Goal: Task Accomplishment & Management: Complete application form

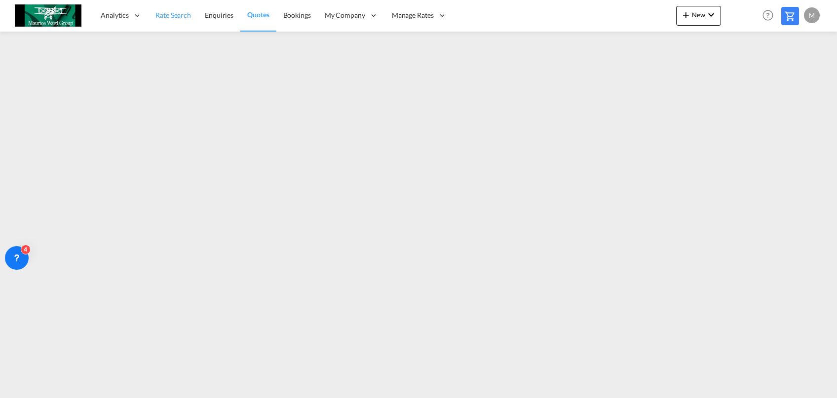
click at [170, 16] on span "Rate Search" at bounding box center [173, 15] width 36 height 8
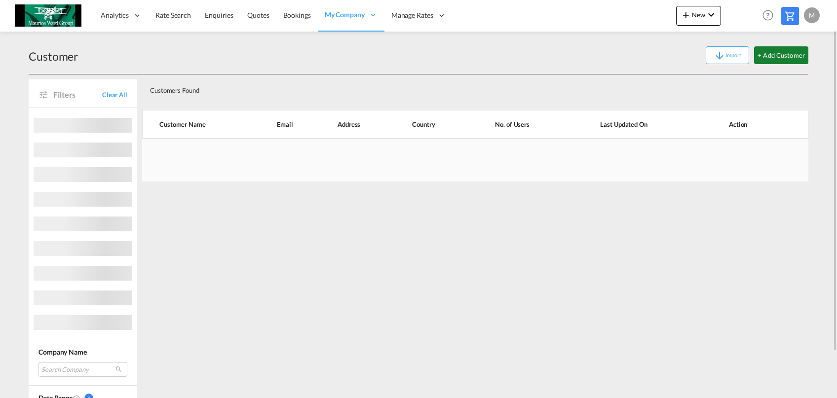
click at [778, 61] on button "+ Add Customer" at bounding box center [781, 55] width 54 height 18
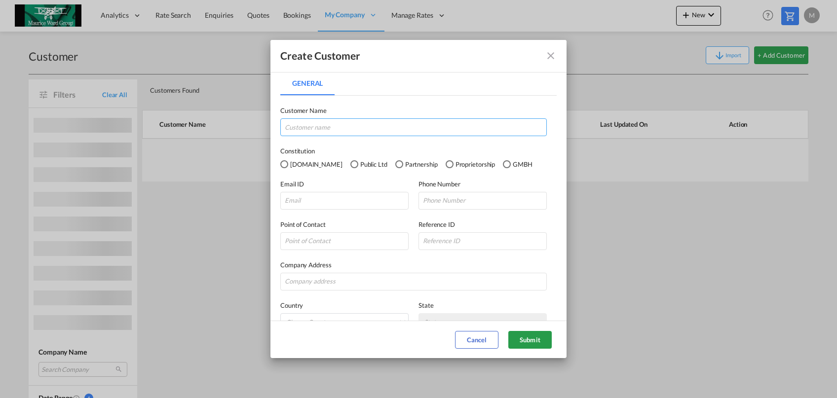
click at [390, 133] on input "General General ..." at bounding box center [413, 127] width 266 height 18
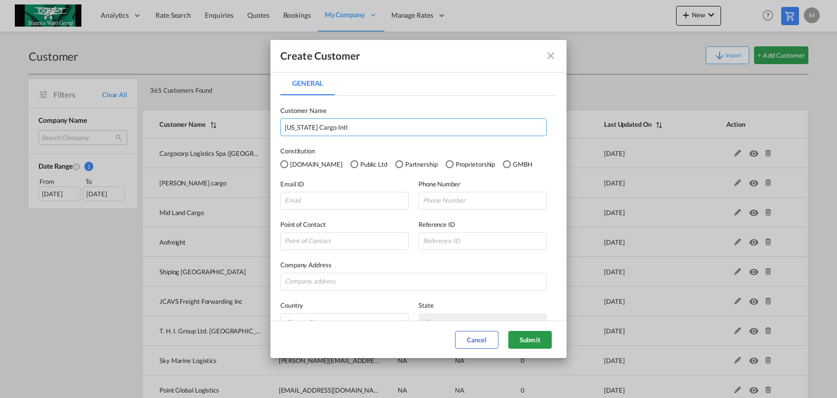
type input "[US_STATE] Cargo Intl"
click at [336, 200] on input "General General ..." at bounding box center [344, 201] width 128 height 18
paste input "[EMAIL_ADDRESS][DOMAIN_NAME]"
type input "[EMAIL_ADDRESS][DOMAIN_NAME]"
click at [522, 335] on button "Submit" at bounding box center [529, 340] width 43 height 18
